Goal: Task Accomplishment & Management: Manage account settings

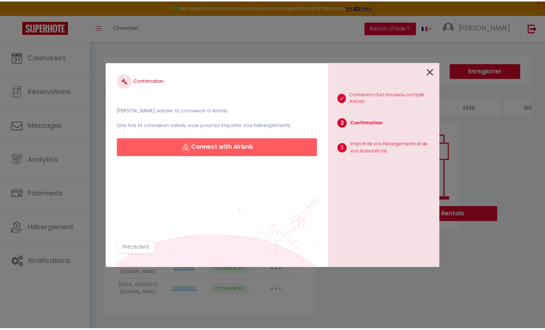
scroll to position [1, 0]
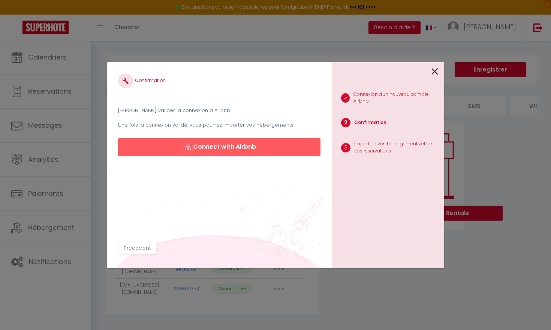
click at [265, 146] on button "Connect with Airbnb" at bounding box center [219, 147] width 202 height 18
click at [435, 72] on icon at bounding box center [434, 71] width 7 height 11
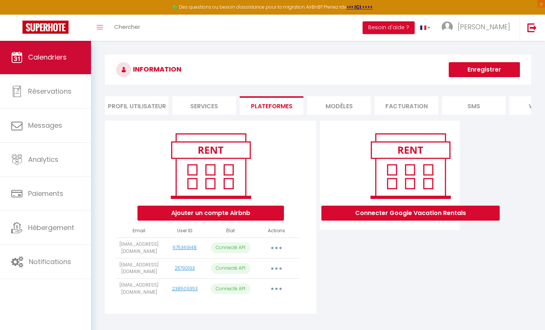
click at [36, 61] on span "Calendriers" at bounding box center [47, 56] width 39 height 9
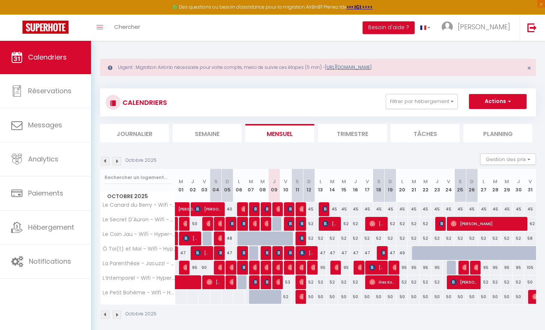
click at [347, 68] on link "[URL][DOMAIN_NAME]" at bounding box center [348, 67] width 46 height 6
click at [483, 25] on link "[PERSON_NAME]" at bounding box center [478, 28] width 84 height 26
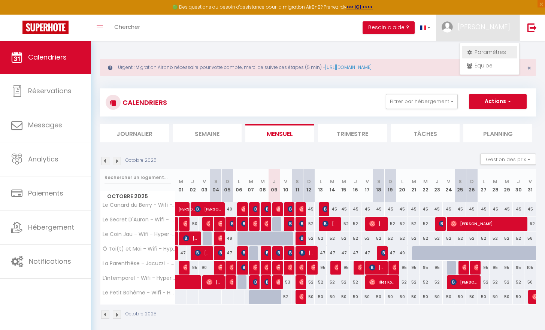
click at [474, 51] on link "Paramètres" at bounding box center [489, 52] width 55 height 13
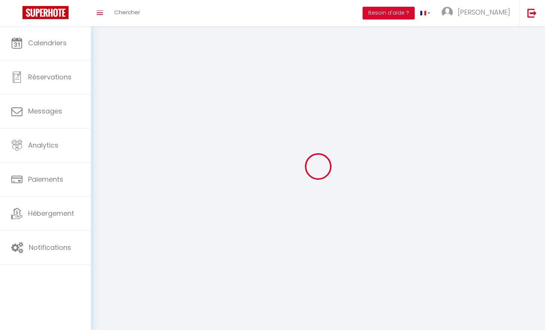
type input "[PERSON_NAME]"
type input "Lapis"
type input "0634137036"
type input "[STREET_ADDRESS]"
type input "18570"
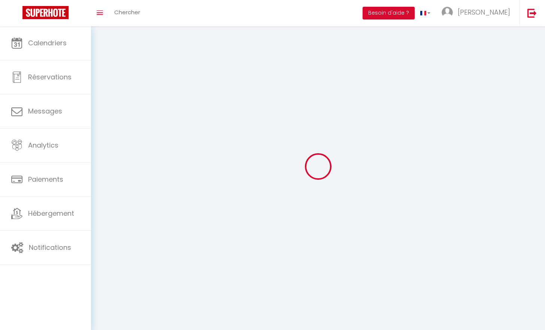
type input "La Chapelle Saint ursin"
type input "ShdQfOEKGLpm1yjTOL5yf8LL6"
type input "47JFMRdREAekJfuZois2eUNeD"
type input "ShdQfOEKGLpm1yjTOL5yf8LL6"
type input "47JFMRdREAekJfuZois2eUNeD"
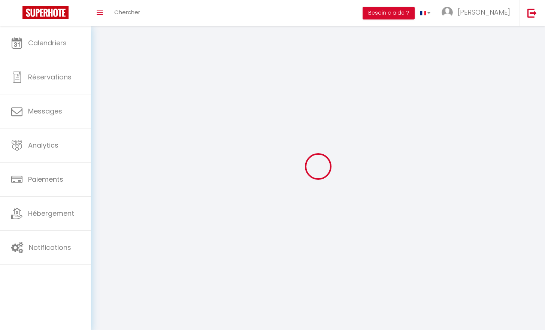
type input "[URL][DOMAIN_NAME]"
select select "28"
select select "fr"
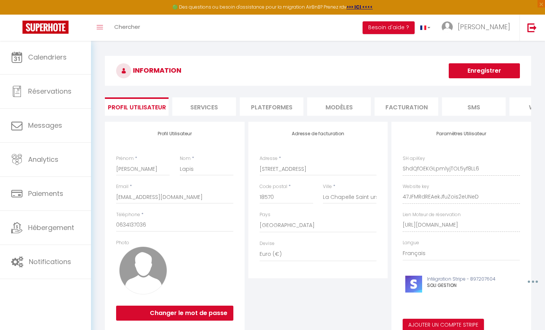
click at [277, 90] on div "INFORMATION Enregistrer Profil Utilisateur Services Plateformes MODÈLES Factura…" at bounding box center [318, 199] width 426 height 287
click at [272, 112] on li "Plateformes" at bounding box center [272, 106] width 64 height 18
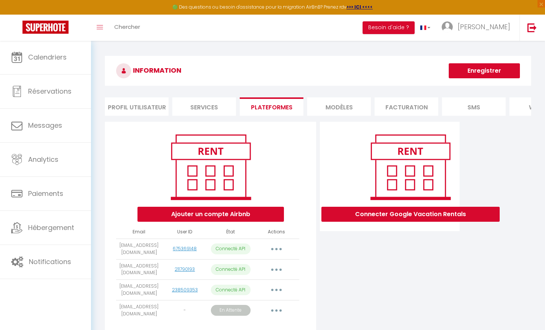
click at [276, 250] on icon "button" at bounding box center [276, 249] width 2 height 2
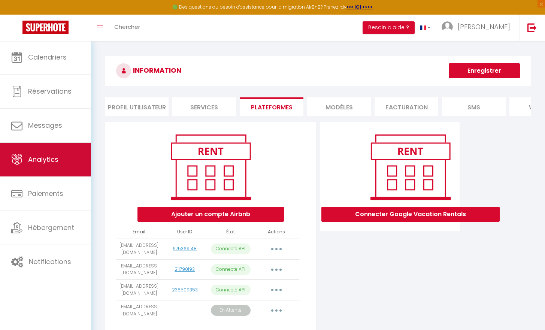
click at [59, 163] on link "Analytics" at bounding box center [45, 160] width 91 height 34
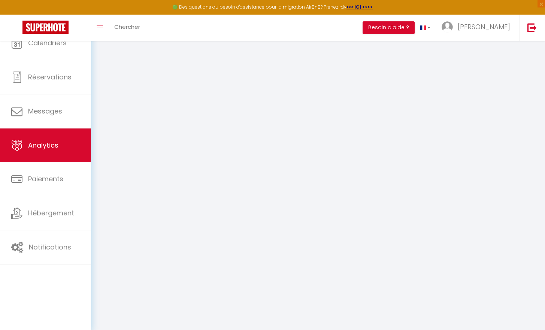
select select "2025"
select select "10"
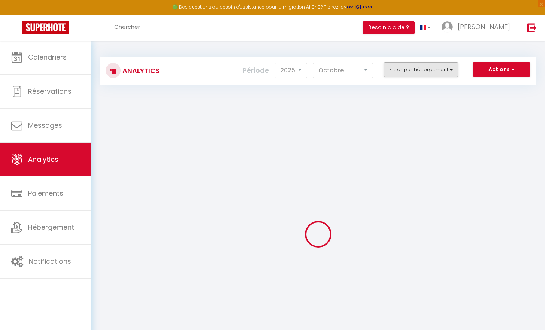
checkbox input "false"
checkbox Hyper-Centre "false"
checkbox Centre-ville "false"
checkbox Hyper-Centre "false"
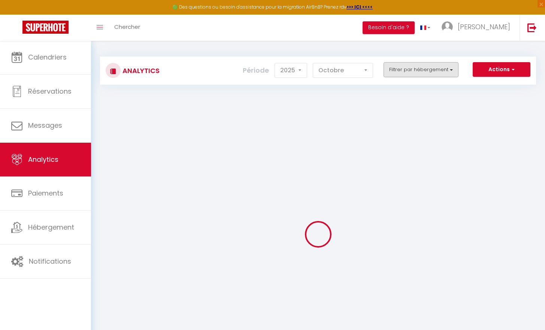
checkbox Hyper-Centre "false"
checkbox input "false"
checkbox Hyper-Centre "false"
click at [429, 71] on div "Analytics Actions Génération SuperConciergerie Génération SuperAnalyzer Générat…" at bounding box center [318, 207] width 454 height 334
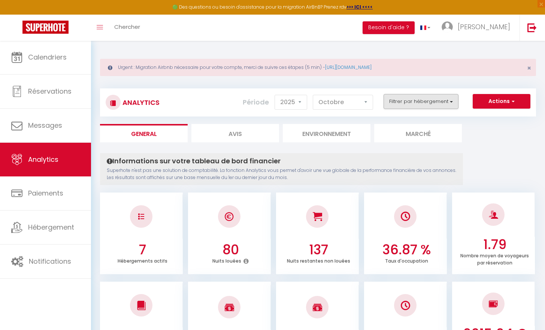
click at [418, 100] on button "Filtrer par hébergement" at bounding box center [421, 101] width 75 height 15
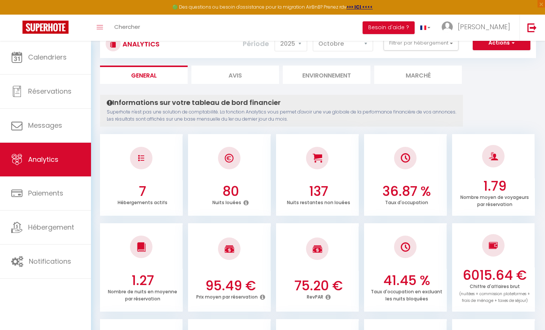
scroll to position [44, 0]
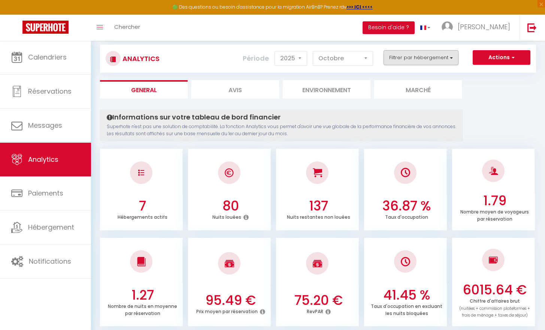
click at [451, 62] on button "Filtrer par hébergement" at bounding box center [421, 57] width 75 height 15
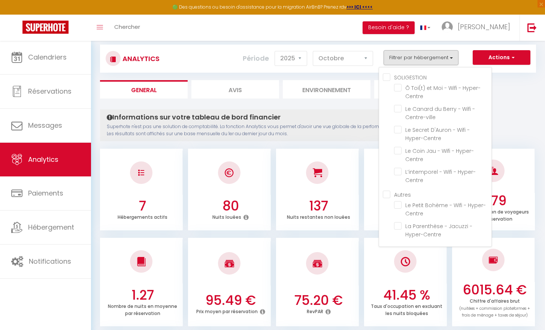
click at [388, 195] on input "Autres" at bounding box center [437, 193] width 109 height 7
checkbox input "true"
checkbox Hyper-Centre "false"
checkbox Centre-ville "false"
checkbox Hyper-Centre "false"
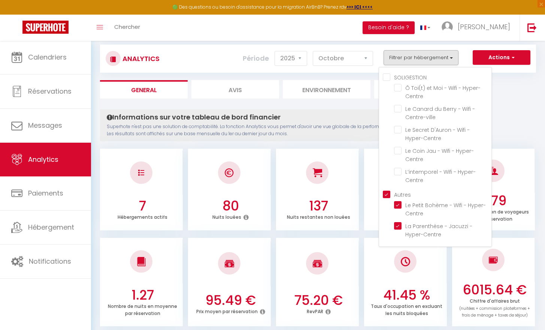
checkbox Hyper-Centre "false"
checkbox Hyper-Centre "true"
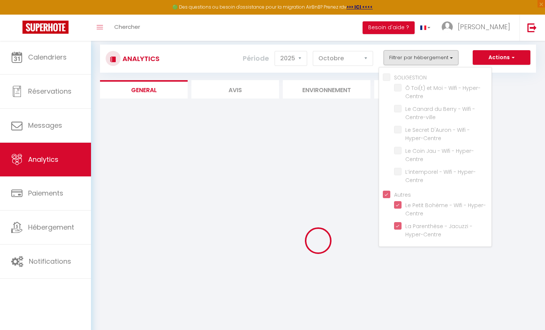
checkbox Hyper-Centre "false"
checkbox Centre-ville "false"
checkbox Hyper-Centre "false"
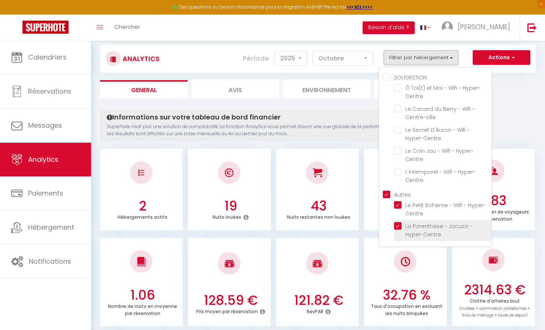
click at [400, 227] on Hyper-Centre "checkbox" at bounding box center [442, 225] width 97 height 7
checkbox Hyper-Centre "false"
checkbox Centre-ville "false"
checkbox Hyper-Centre "false"
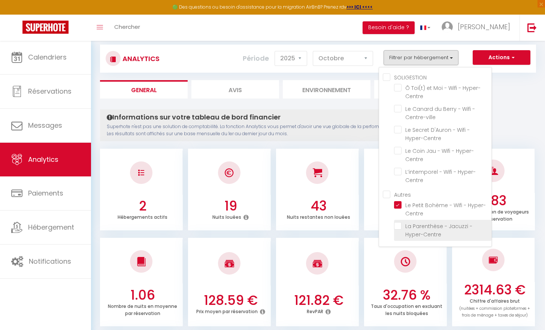
checkbox Hyper-Centre "false"
checkbox input "false"
checkbox Hyper-Centre "false"
checkbox Centre-ville "false"
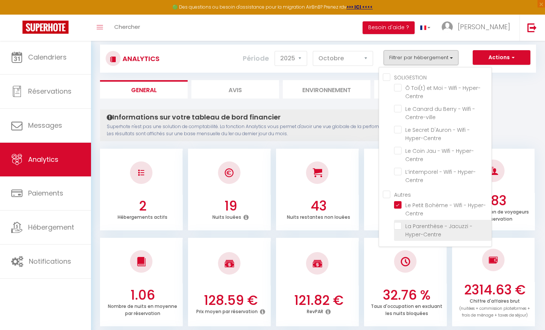
checkbox Hyper-Centre "false"
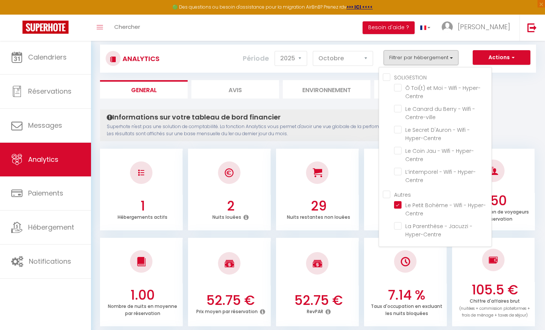
click at [387, 78] on input "SOLIGESTION" at bounding box center [437, 76] width 109 height 7
checkbox input "true"
checkbox Hyper-Centre "true"
checkbox Centre-ville "true"
checkbox Hyper-Centre "true"
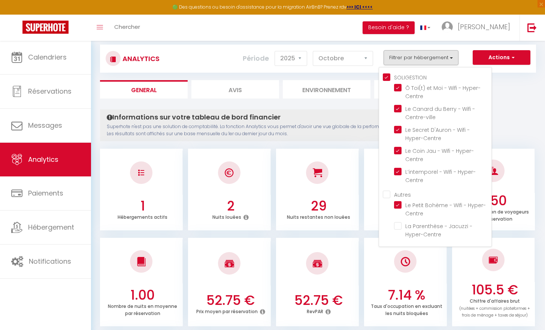
checkbox Hyper-Centre "true"
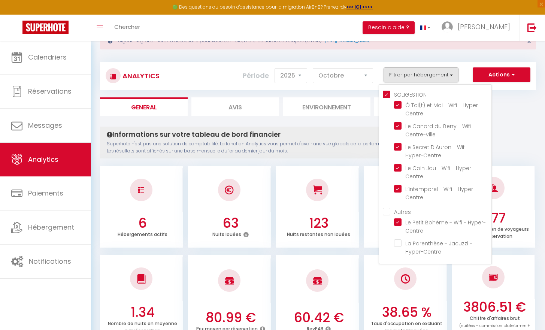
scroll to position [0, 0]
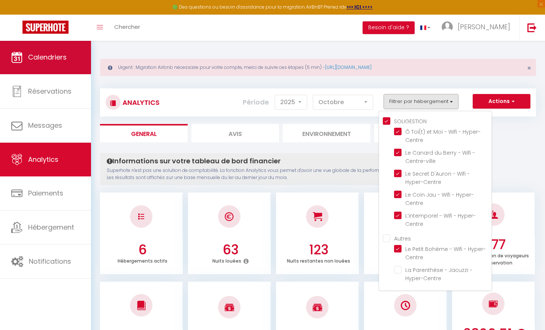
click at [48, 55] on span "Calendriers" at bounding box center [47, 56] width 39 height 9
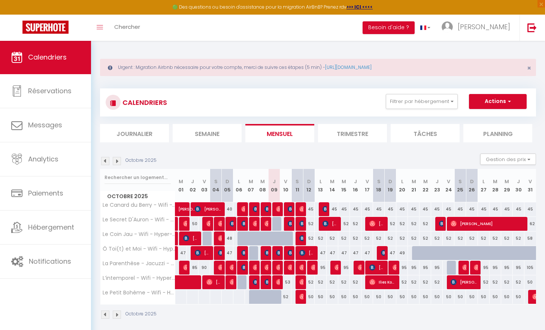
click at [339, 131] on li "Trimestre" at bounding box center [352, 133] width 69 height 18
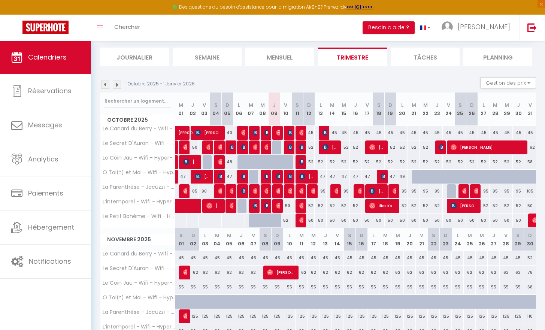
scroll to position [72, 0]
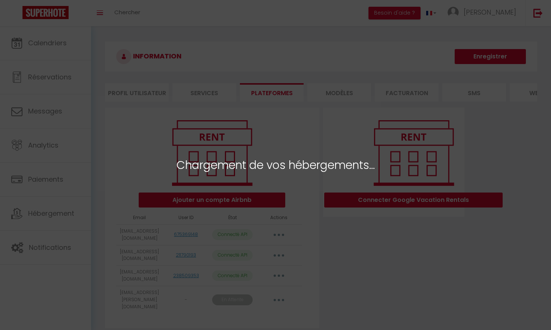
select select "65561"
select select "65562"
select select "65563"
select select "68348"
select select "77141"
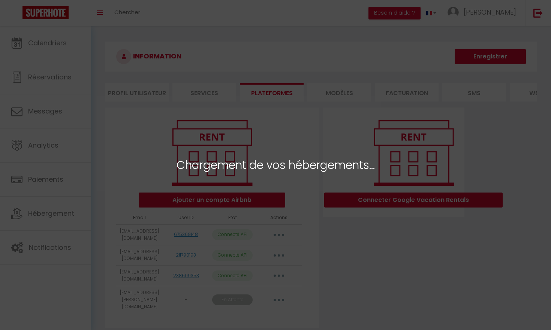
select select "78409"
select select "75973"
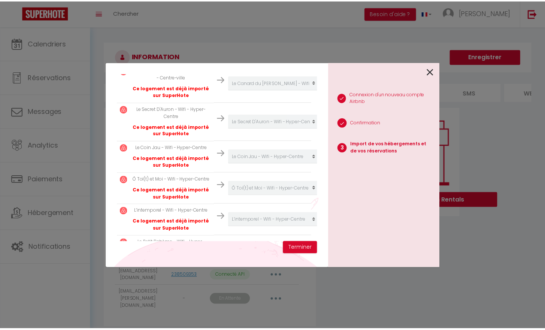
scroll to position [243, 0]
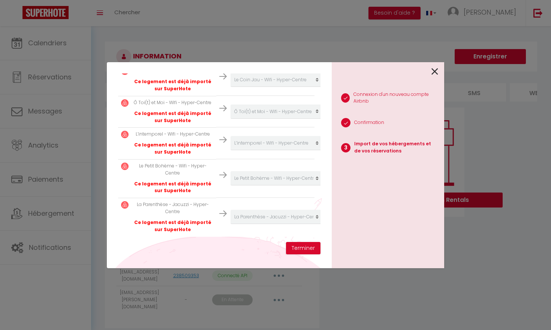
click at [433, 72] on icon at bounding box center [434, 71] width 7 height 11
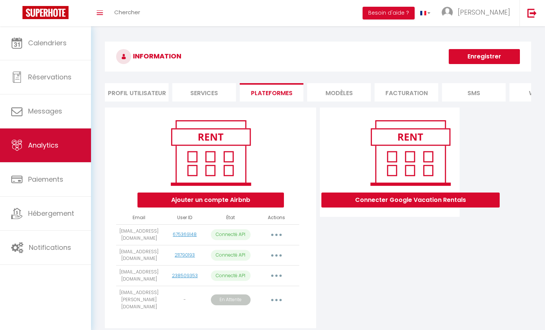
click at [52, 142] on span "Analytics" at bounding box center [43, 144] width 30 height 9
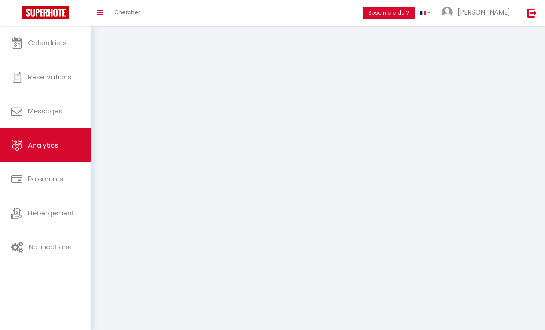
select select "2025"
select select "10"
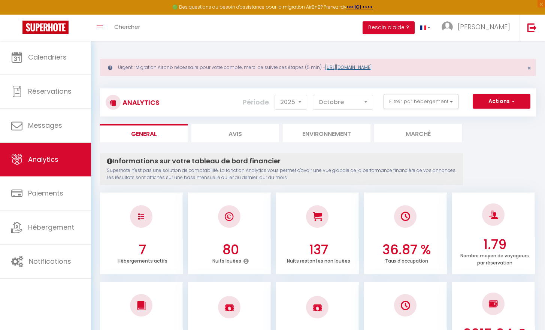
click at [353, 69] on link "[URL][DOMAIN_NAME]" at bounding box center [348, 67] width 46 height 6
click at [358, 6] on strong ">>> ICI <<<<" at bounding box center [360, 7] width 26 height 6
